Goal: Task Accomplishment & Management: Manage account settings

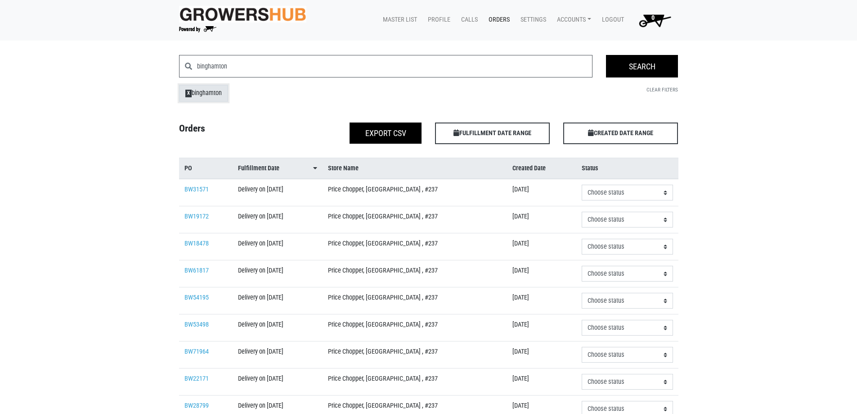
click at [192, 88] on link "X binghamton" at bounding box center [203, 93] width 49 height 17
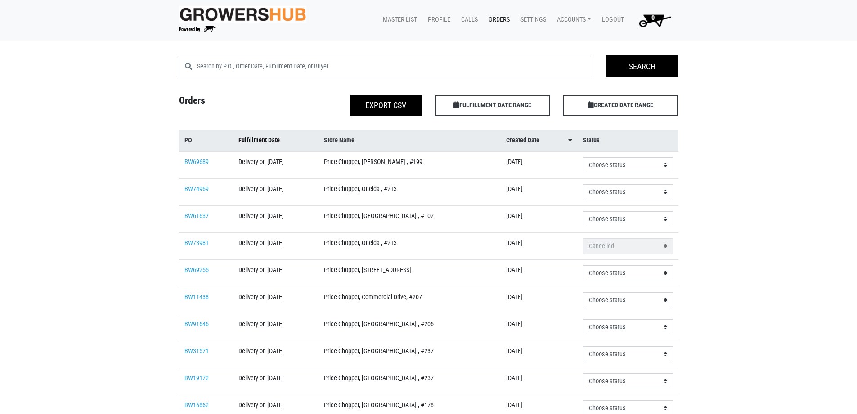
click at [267, 141] on span "Fulfillment Date" at bounding box center [258, 140] width 41 height 10
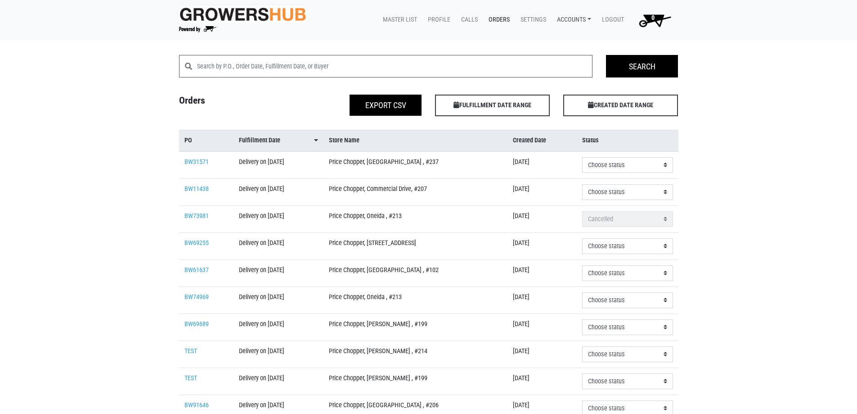
click at [564, 22] on link "Accounts" at bounding box center [572, 19] width 45 height 17
click at [565, 39] on link "[PERSON_NAME] (Tops Markets Growers Hub)" at bounding box center [626, 40] width 152 height 13
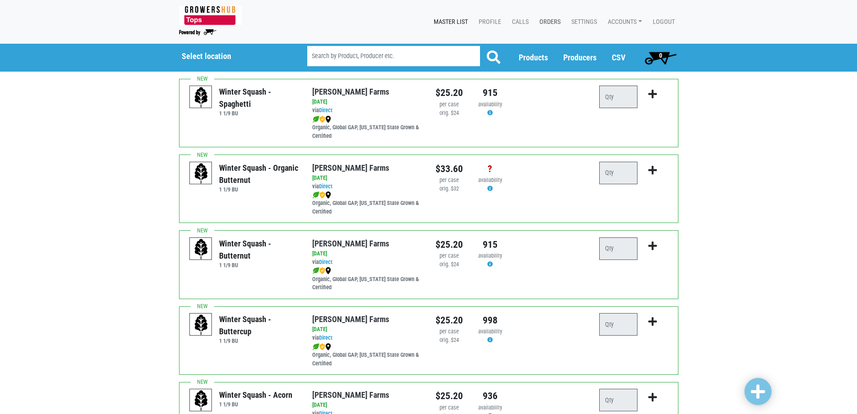
click at [549, 23] on link "Orders" at bounding box center [548, 21] width 32 height 17
